Goal: Transaction & Acquisition: Purchase product/service

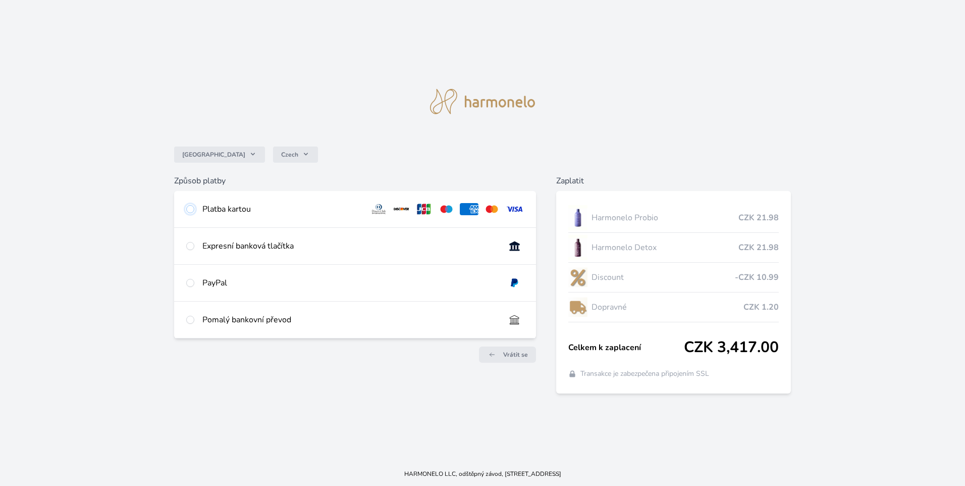
click at [189, 207] on input "radio" at bounding box center [190, 209] width 8 height 8
radio input "true"
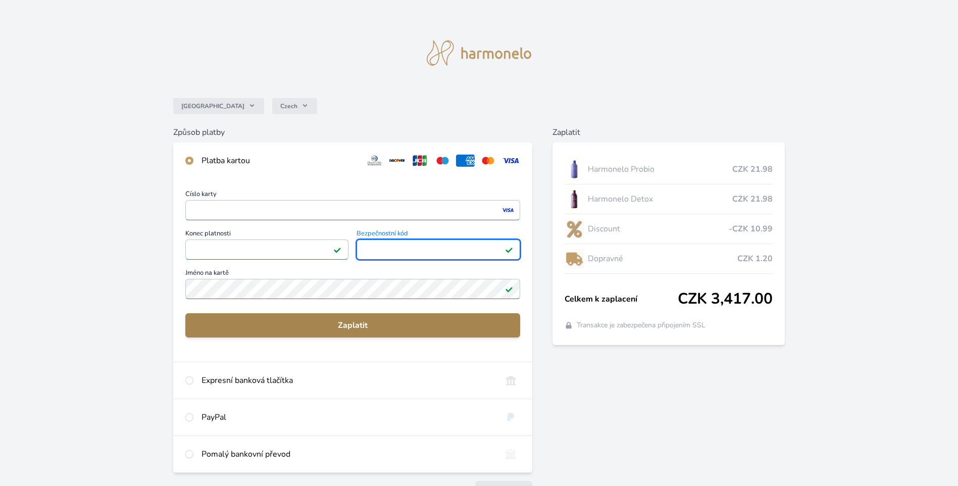
click at [361, 327] on span "Zaplatit" at bounding box center [352, 325] width 319 height 12
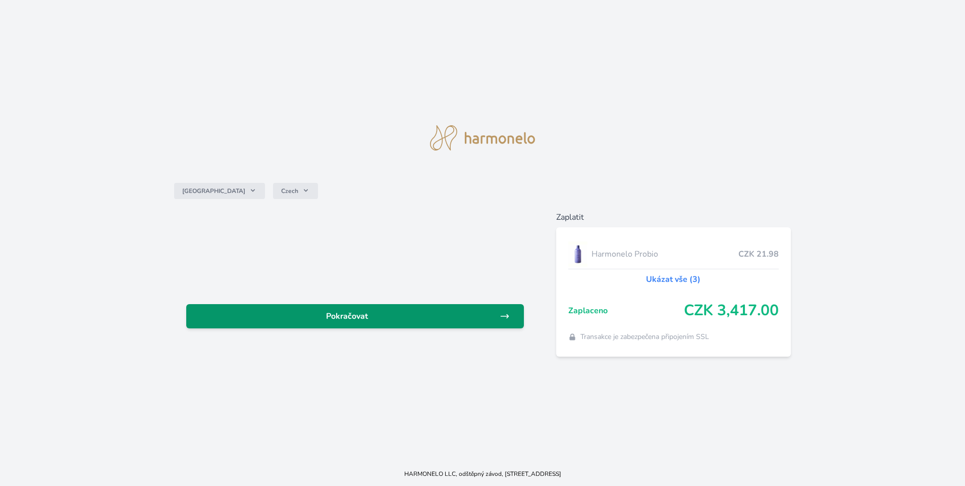
click at [352, 315] on span "Pokračovat" at bounding box center [346, 316] width 305 height 12
